Goal: Find specific page/section: Find specific page/section

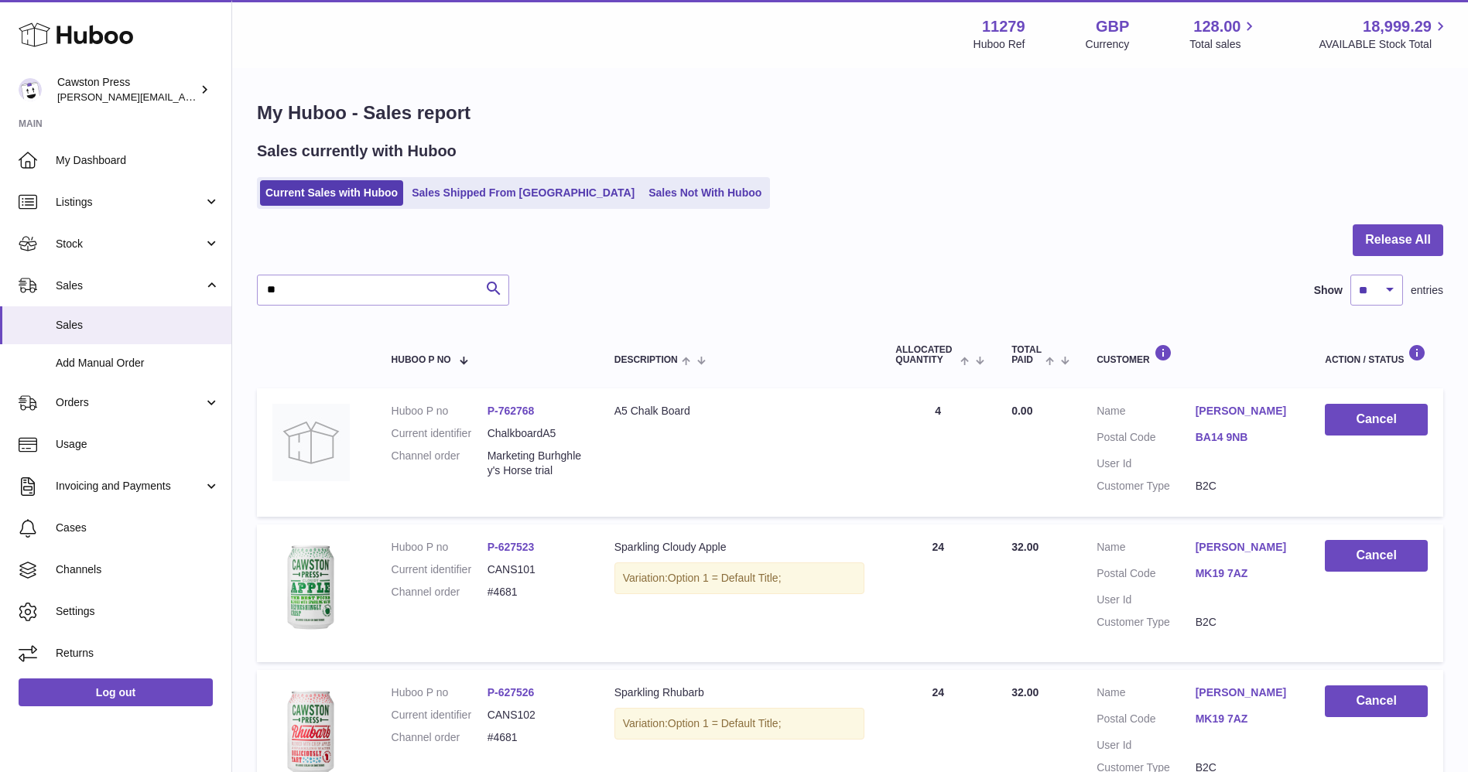
type input "*"
type input "*******"
click at [89, 245] on span "Stock" at bounding box center [130, 244] width 148 height 15
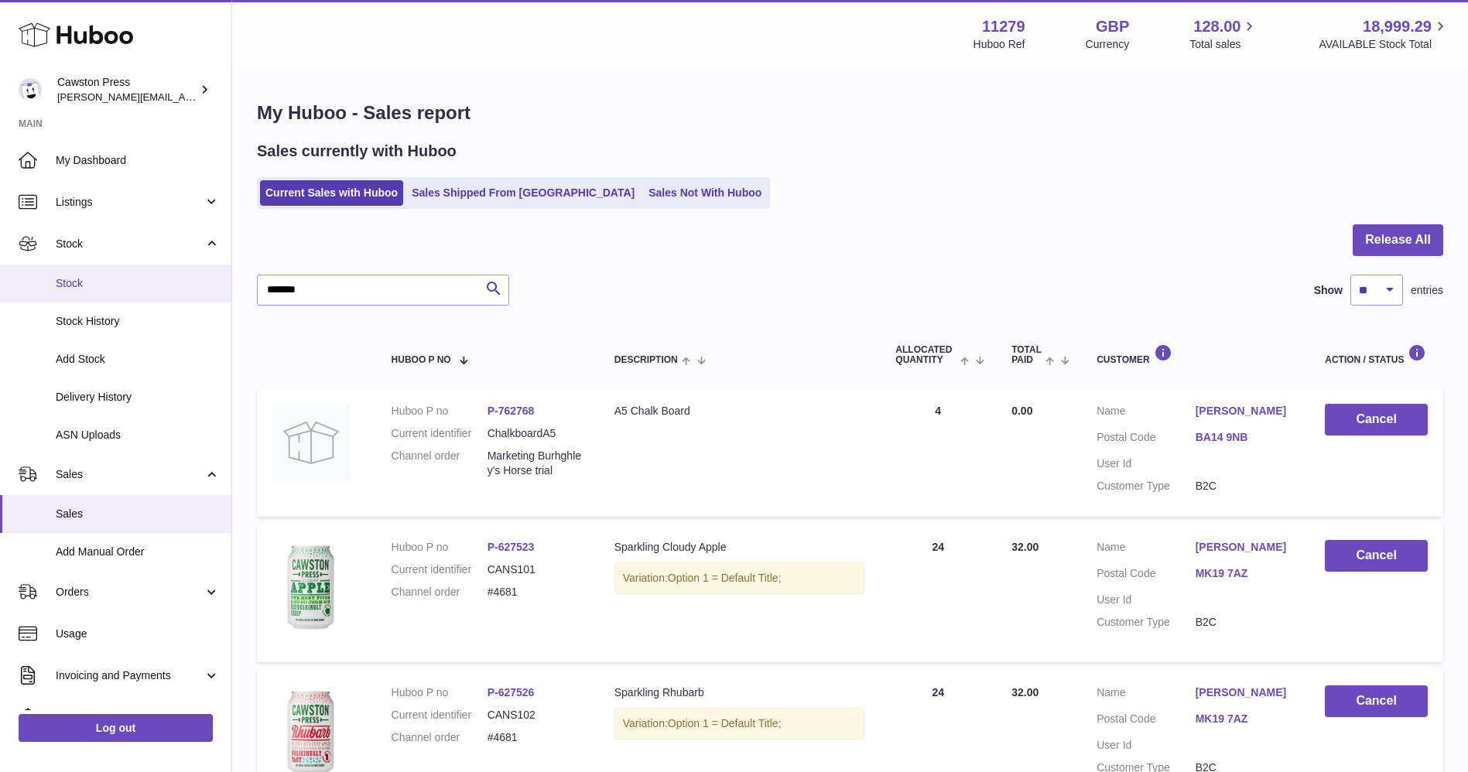
click at [95, 286] on span "Stock" at bounding box center [138, 283] width 164 height 15
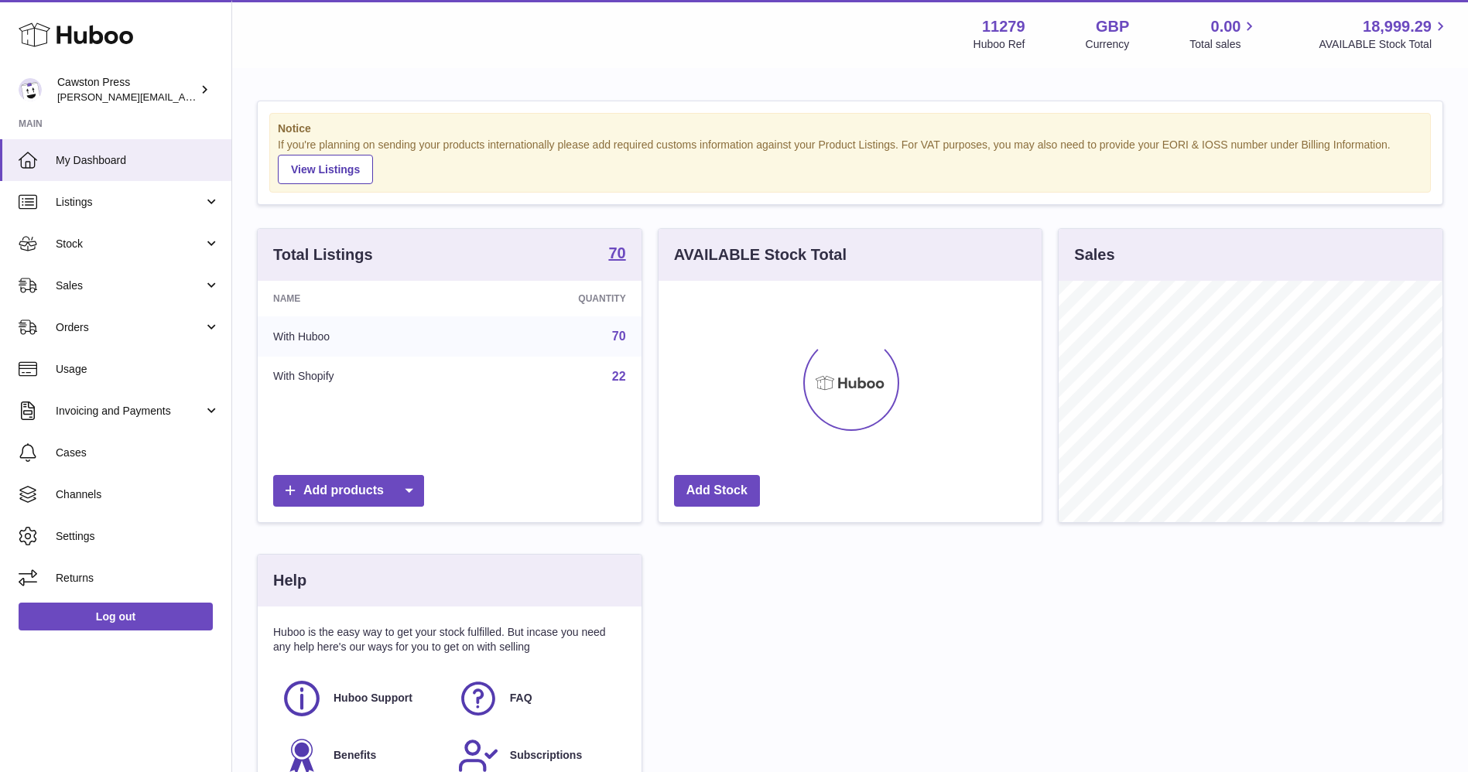
scroll to position [241, 383]
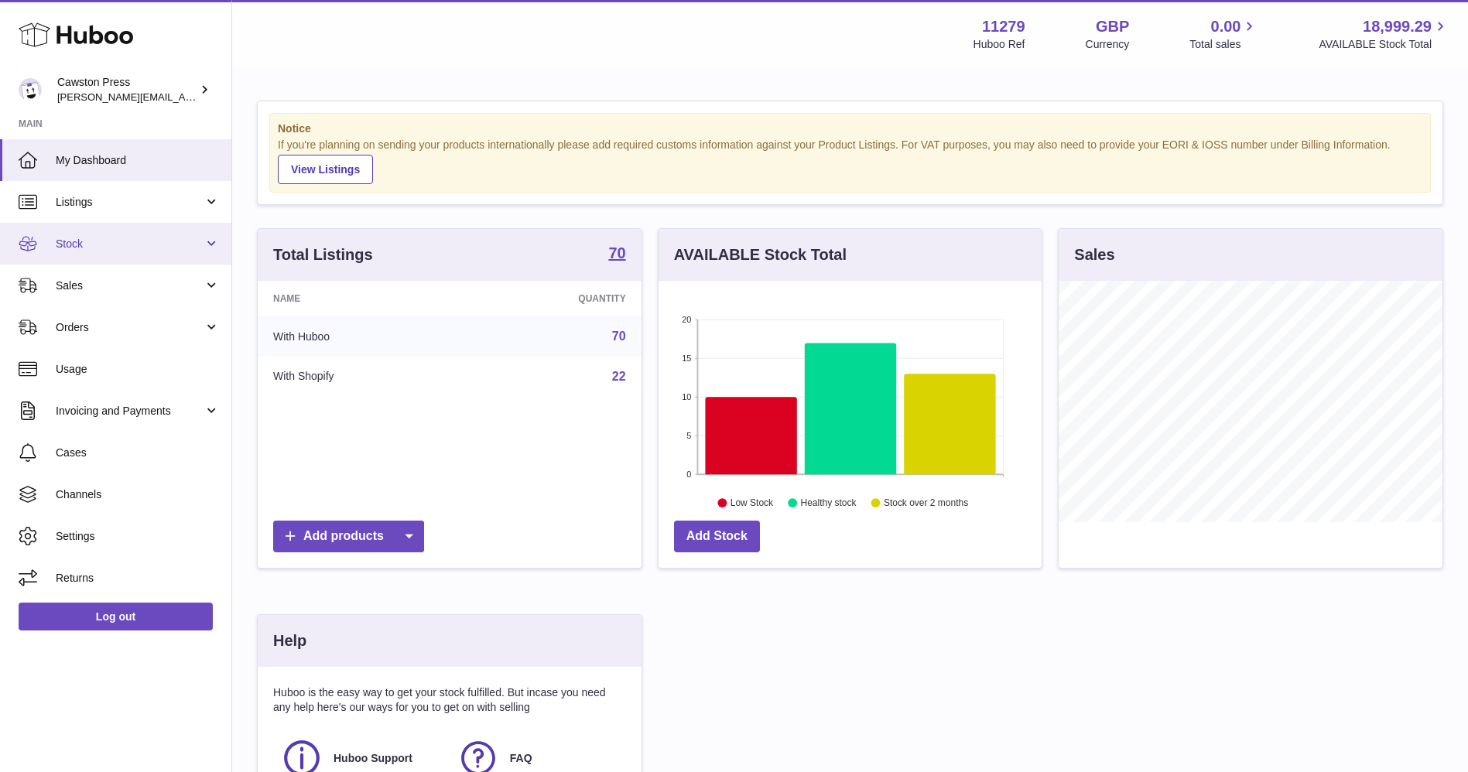
click at [108, 241] on span "Stock" at bounding box center [130, 244] width 148 height 15
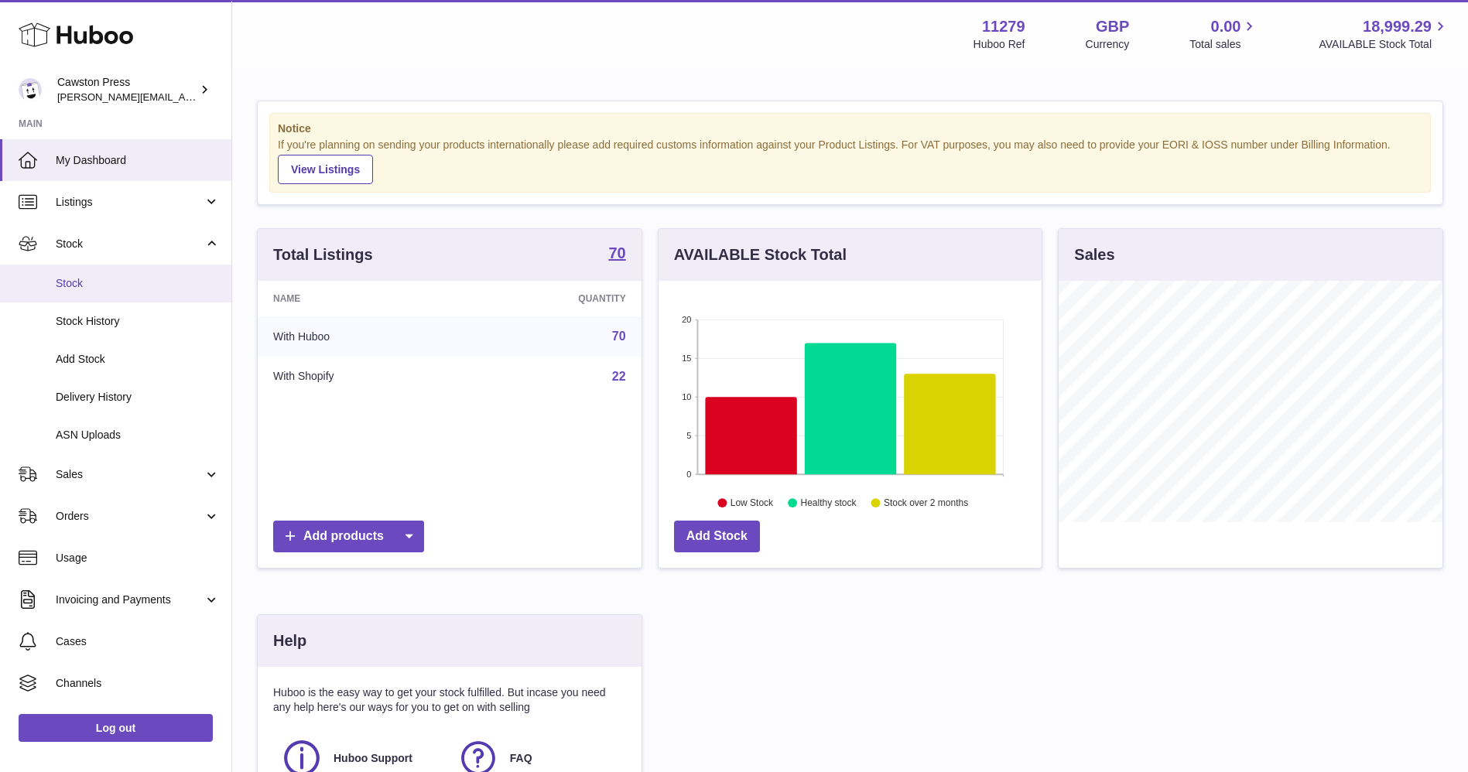
click at [93, 292] on link "Stock" at bounding box center [115, 284] width 231 height 38
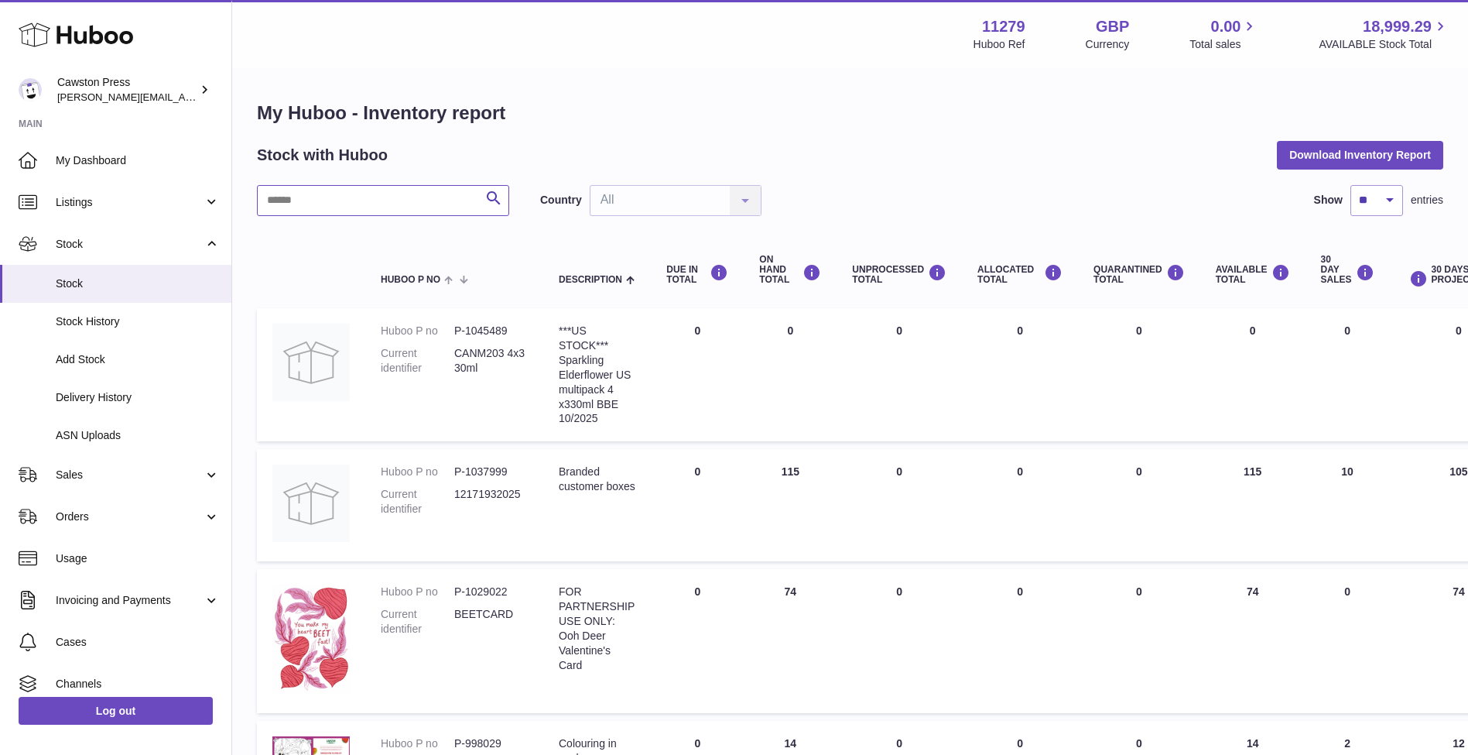
click at [310, 210] on input "text" at bounding box center [383, 200] width 252 height 31
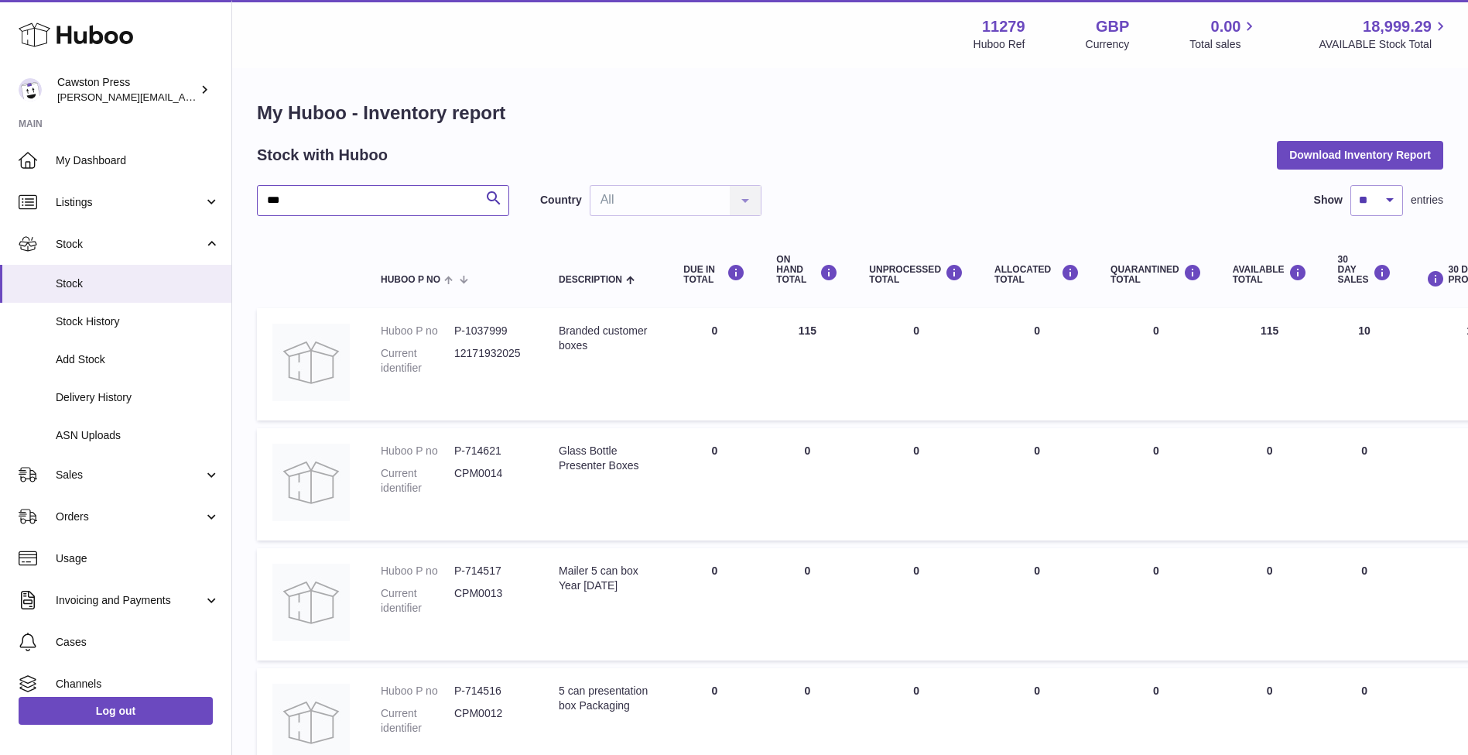
type input "***"
click at [128, 163] on span "My Dashboard" at bounding box center [138, 160] width 164 height 15
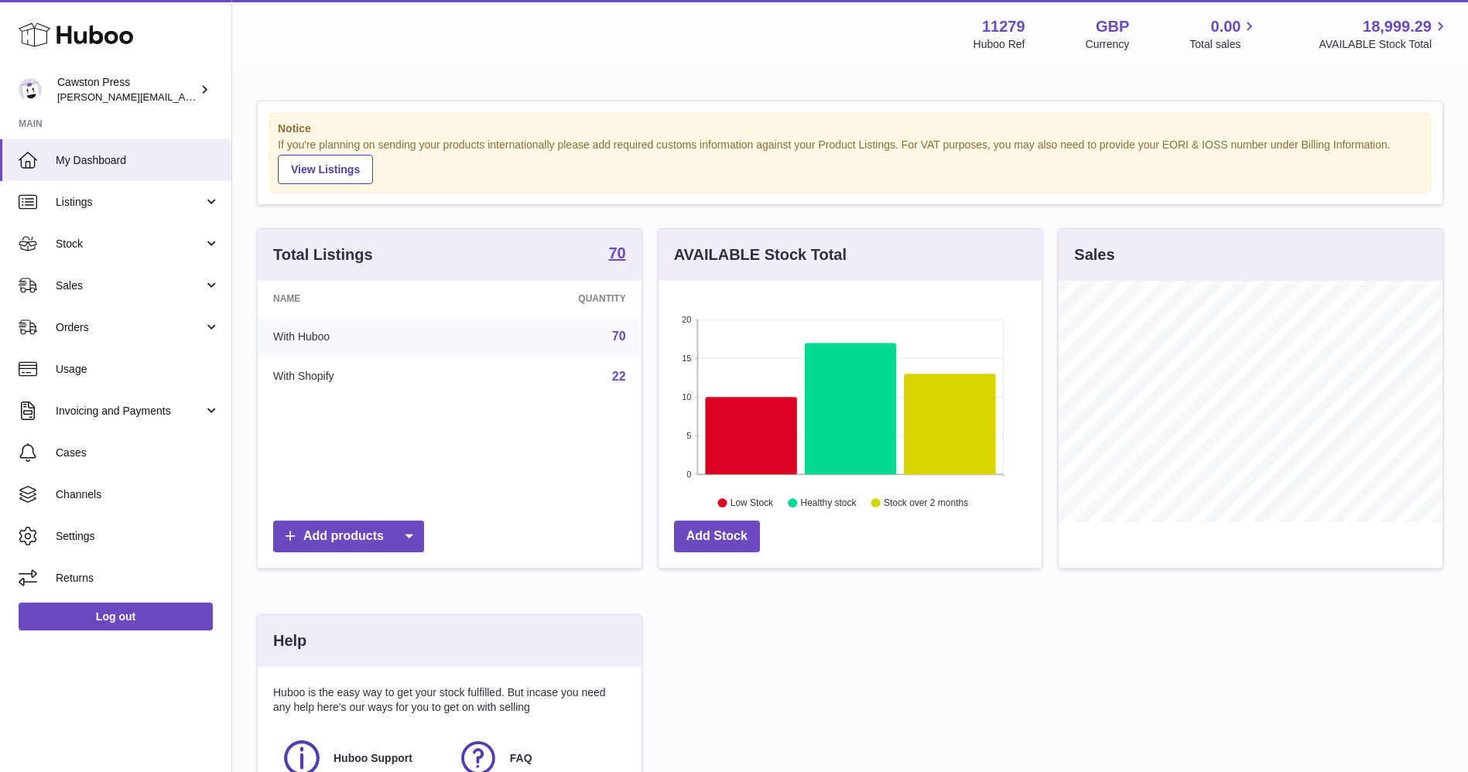
scroll to position [241, 383]
